Goal: Obtain resource: Download file/media

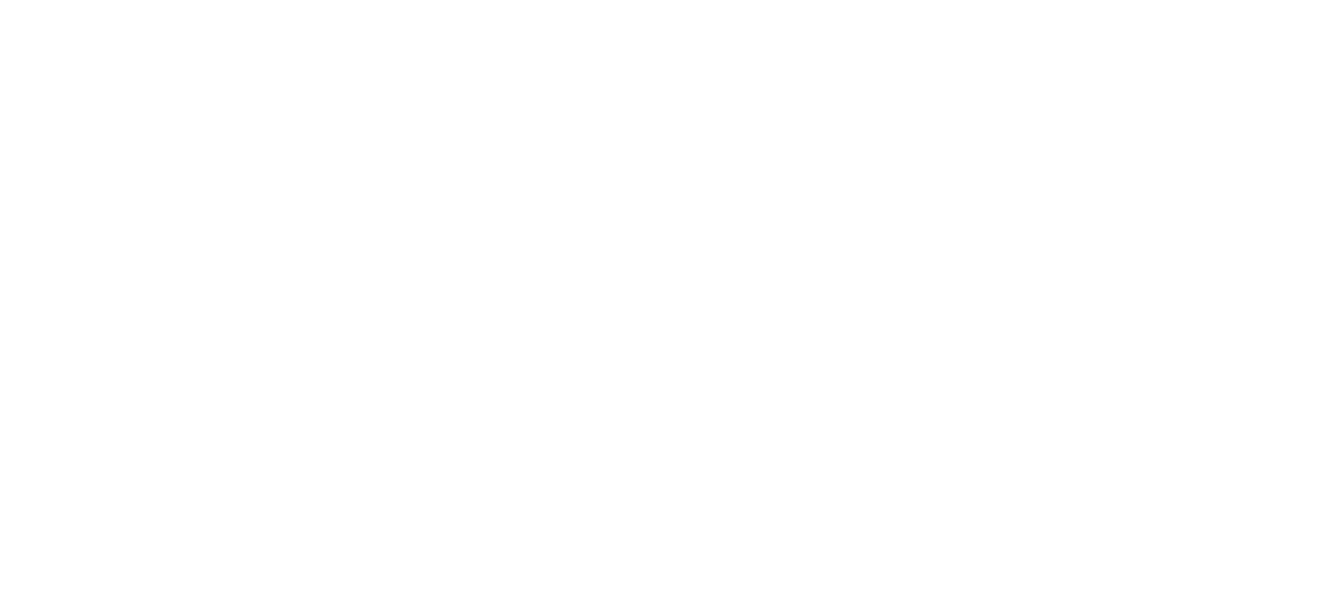
click at [897, 244] on html at bounding box center [662, 296] width 1324 height 592
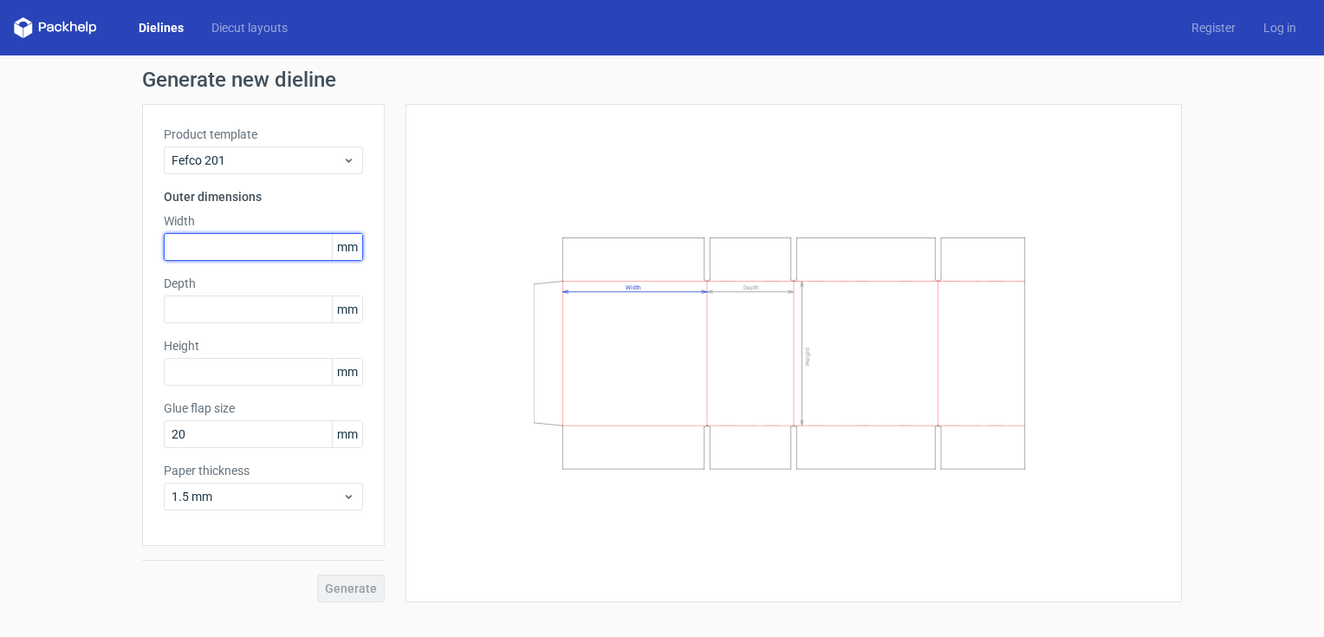
click at [197, 244] on input "text" at bounding box center [263, 247] width 199 height 28
type input "260"
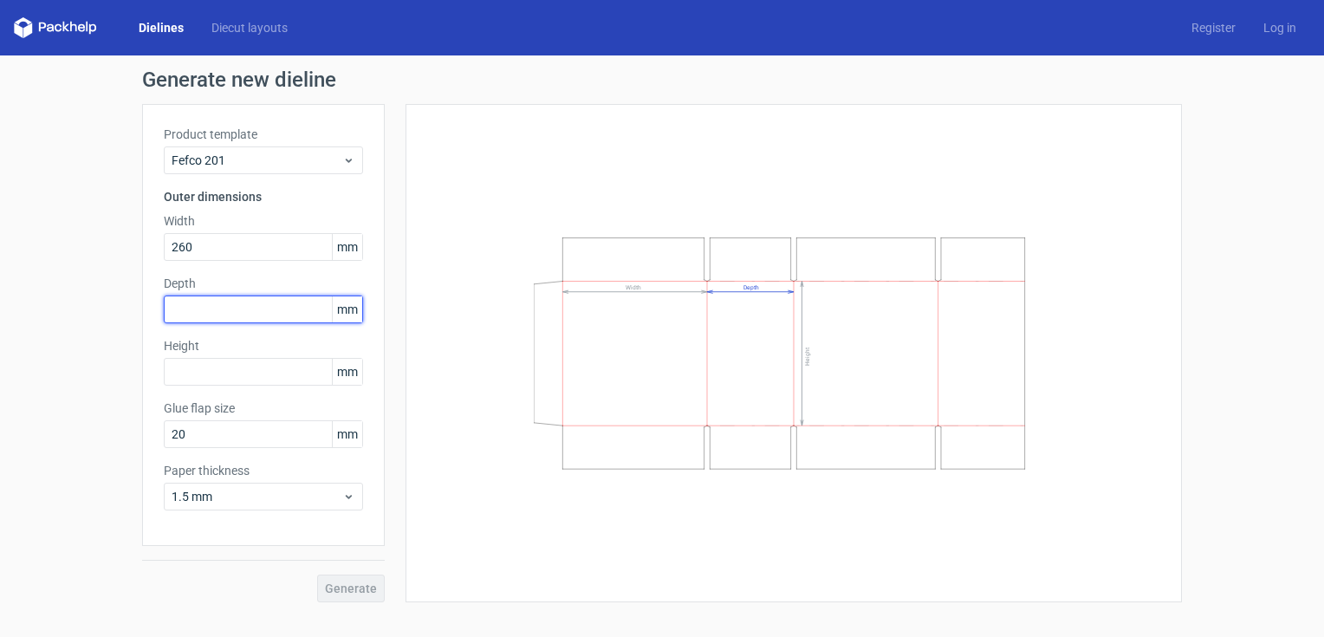
click at [190, 314] on input "text" at bounding box center [263, 309] width 199 height 28
type input "260"
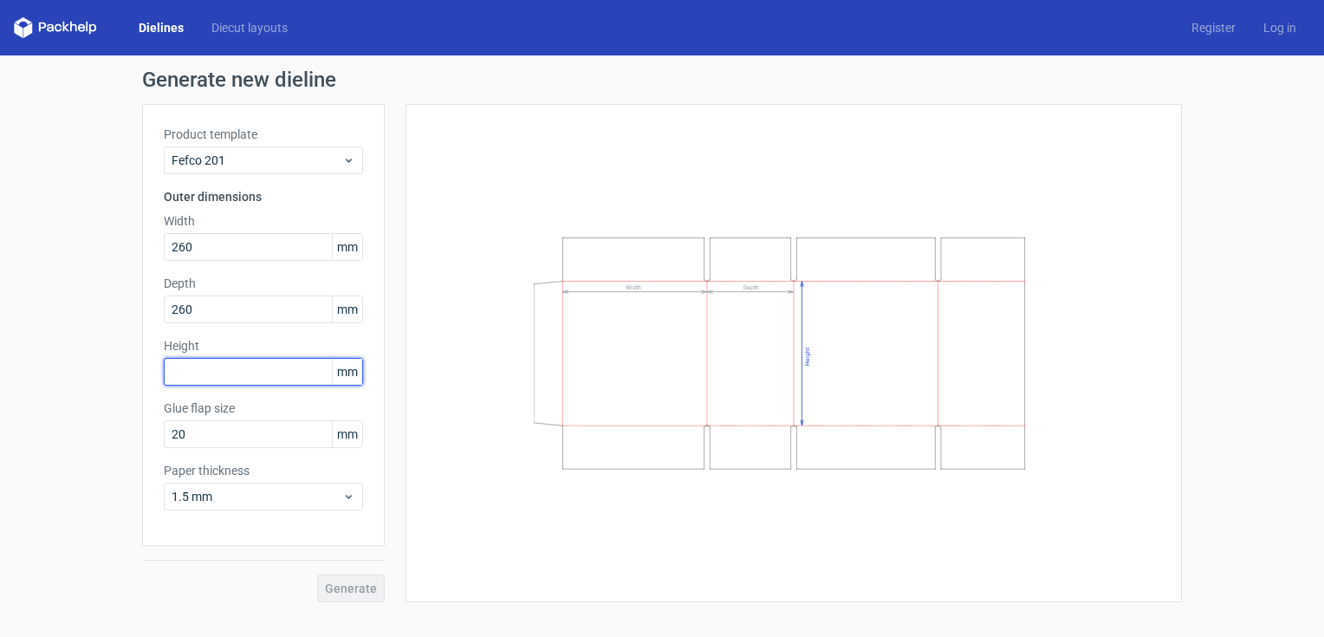
click at [203, 369] on input "text" at bounding box center [263, 372] width 199 height 28
type input "225"
click at [359, 586] on span "Generate" at bounding box center [351, 588] width 52 height 12
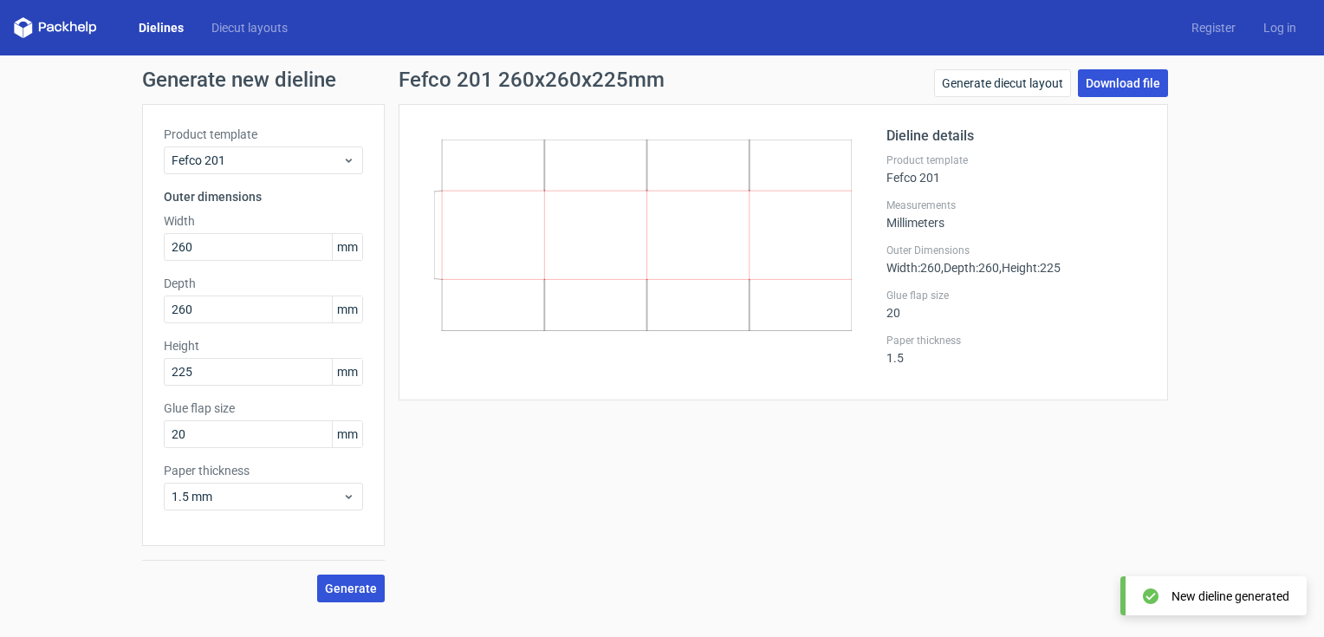
click at [1128, 81] on link "Download file" at bounding box center [1123, 83] width 90 height 28
